Goal: Check status: Check status

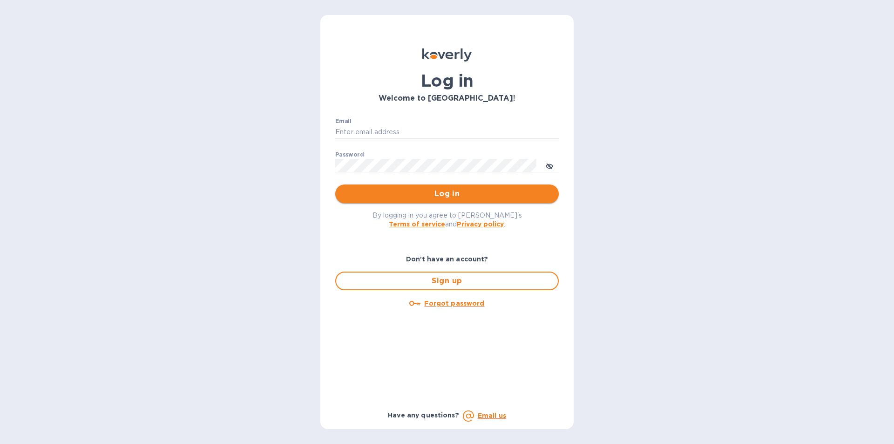
type input "Josh@classictouchdecor.com"
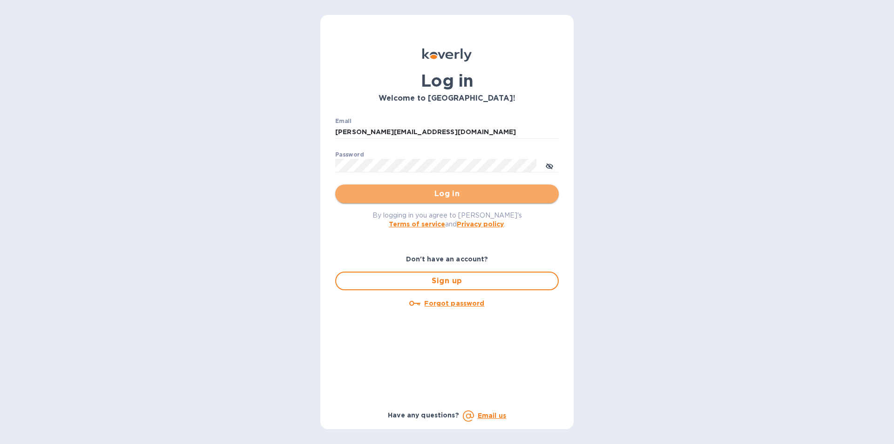
click at [429, 202] on button "Log in" at bounding box center [447, 193] width 224 height 19
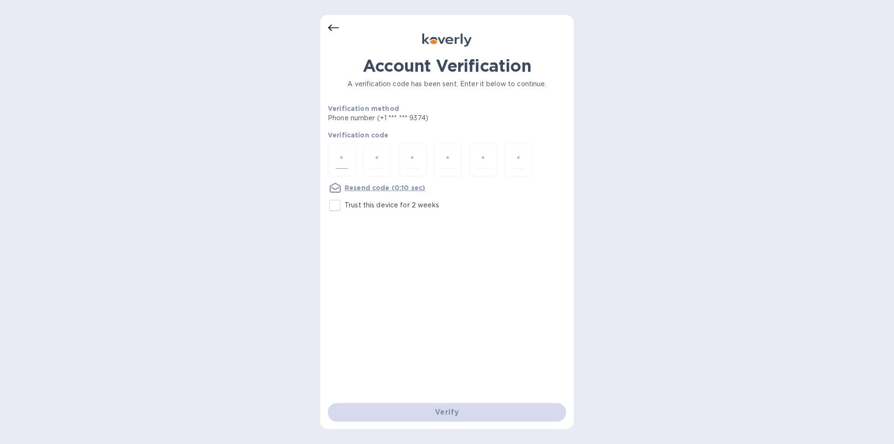
click at [341, 163] on input "number" at bounding box center [342, 159] width 12 height 17
type input "9"
type input "8"
type input "4"
type input "5"
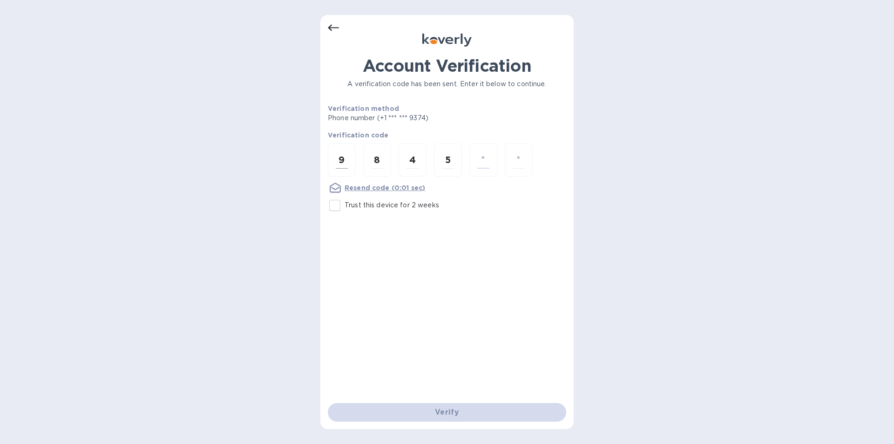
type input "7"
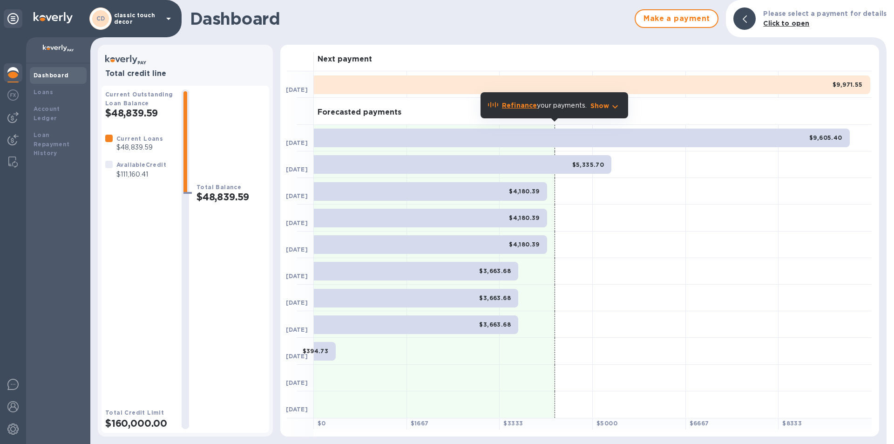
click at [146, 21] on p "classic touch decor" at bounding box center [137, 18] width 47 height 13
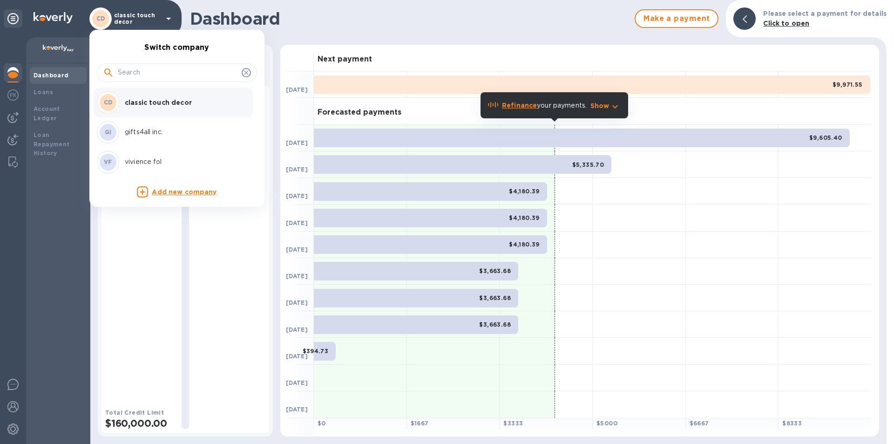
click at [147, 158] on p "vivience fol" at bounding box center [183, 162] width 117 height 10
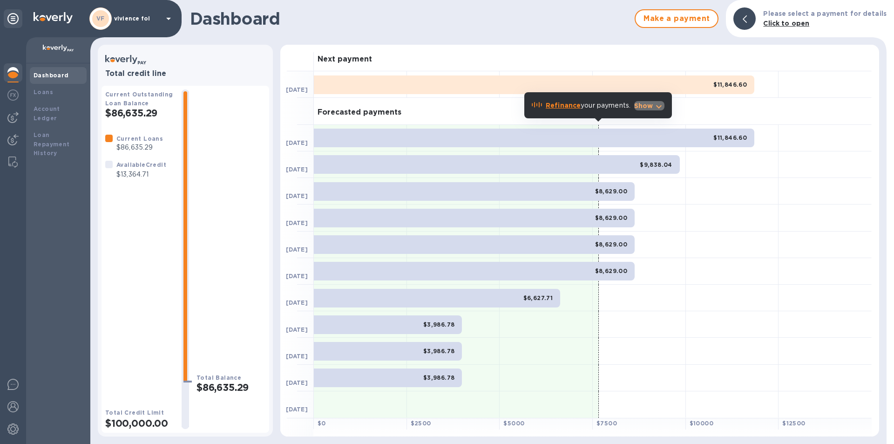
click at [655, 107] on icon "button" at bounding box center [659, 106] width 11 height 11
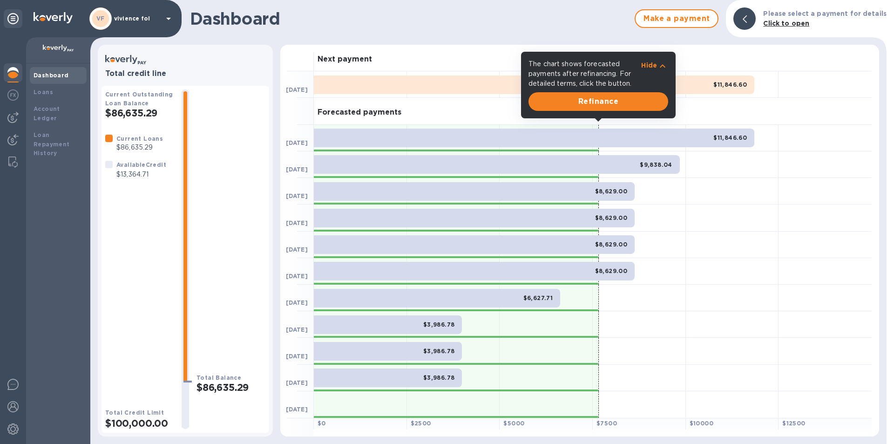
click at [778, 108] on div "Forecasted payments" at bounding box center [593, 111] width 558 height 27
click at [250, 102] on div "Total Balance $86,635.29" at bounding box center [231, 259] width 69 height 340
click at [55, 93] on div "Loans" at bounding box center [58, 92] width 49 height 9
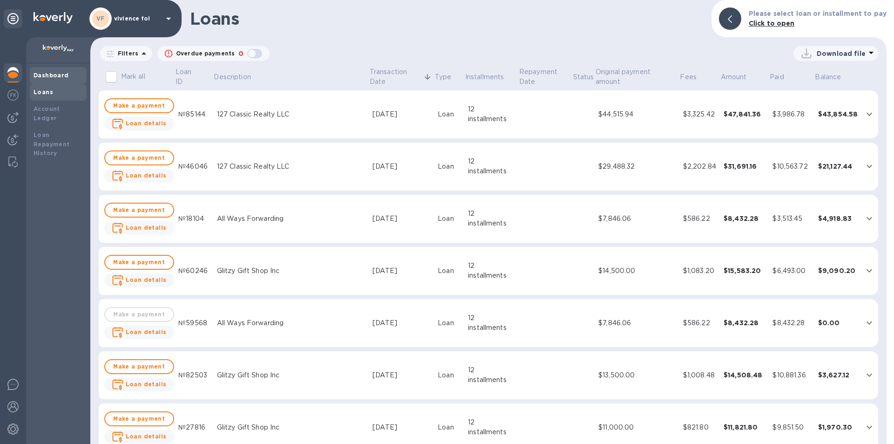
click at [57, 73] on b "Dashboard" at bounding box center [51, 75] width 35 height 7
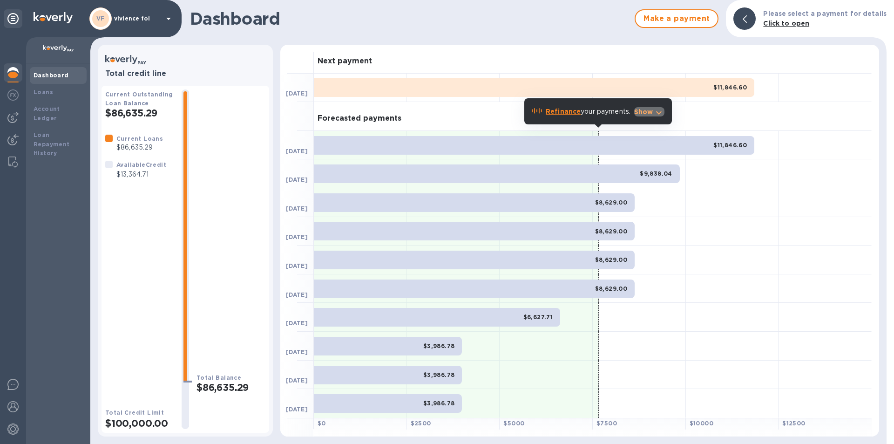
click at [651, 109] on p "Show" at bounding box center [644, 111] width 19 height 9
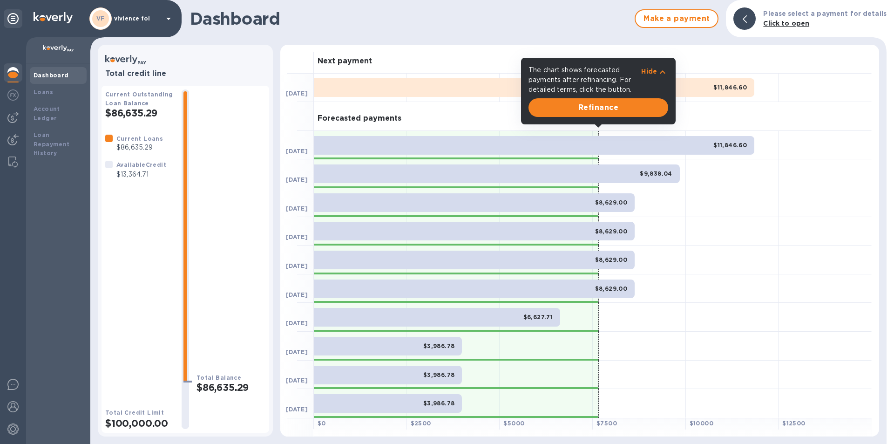
click at [654, 71] on p "Hide" at bounding box center [650, 71] width 16 height 9
